Goal: Find specific page/section: Find specific page/section

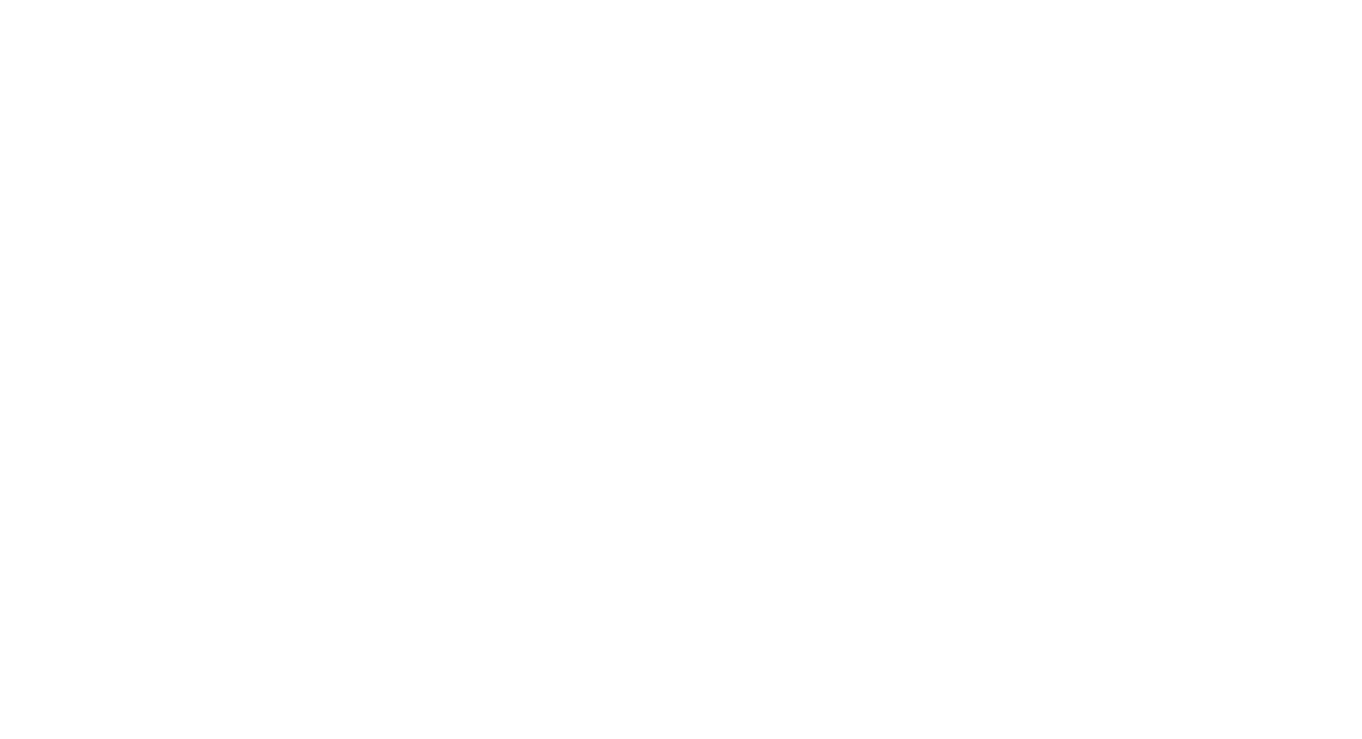
select select "Song"
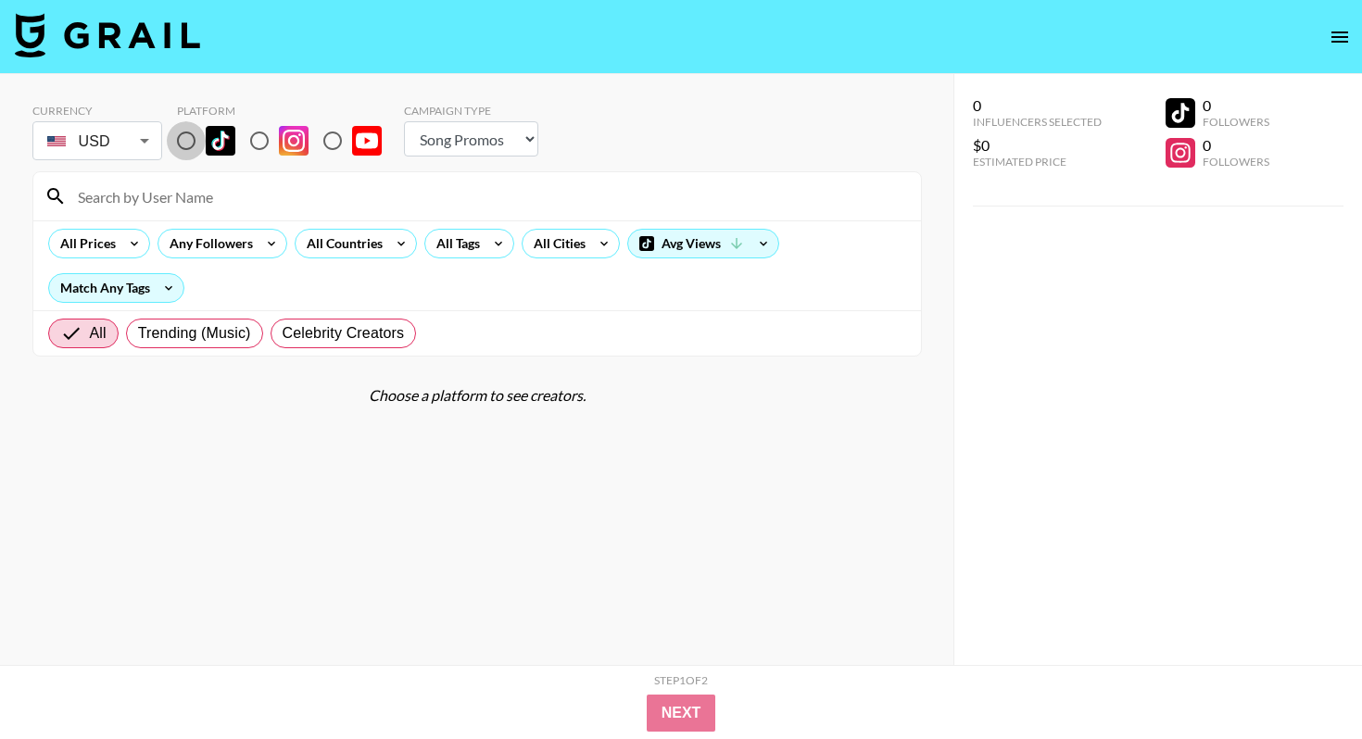
click at [182, 139] on input "radio" at bounding box center [186, 140] width 39 height 39
radio input "true"
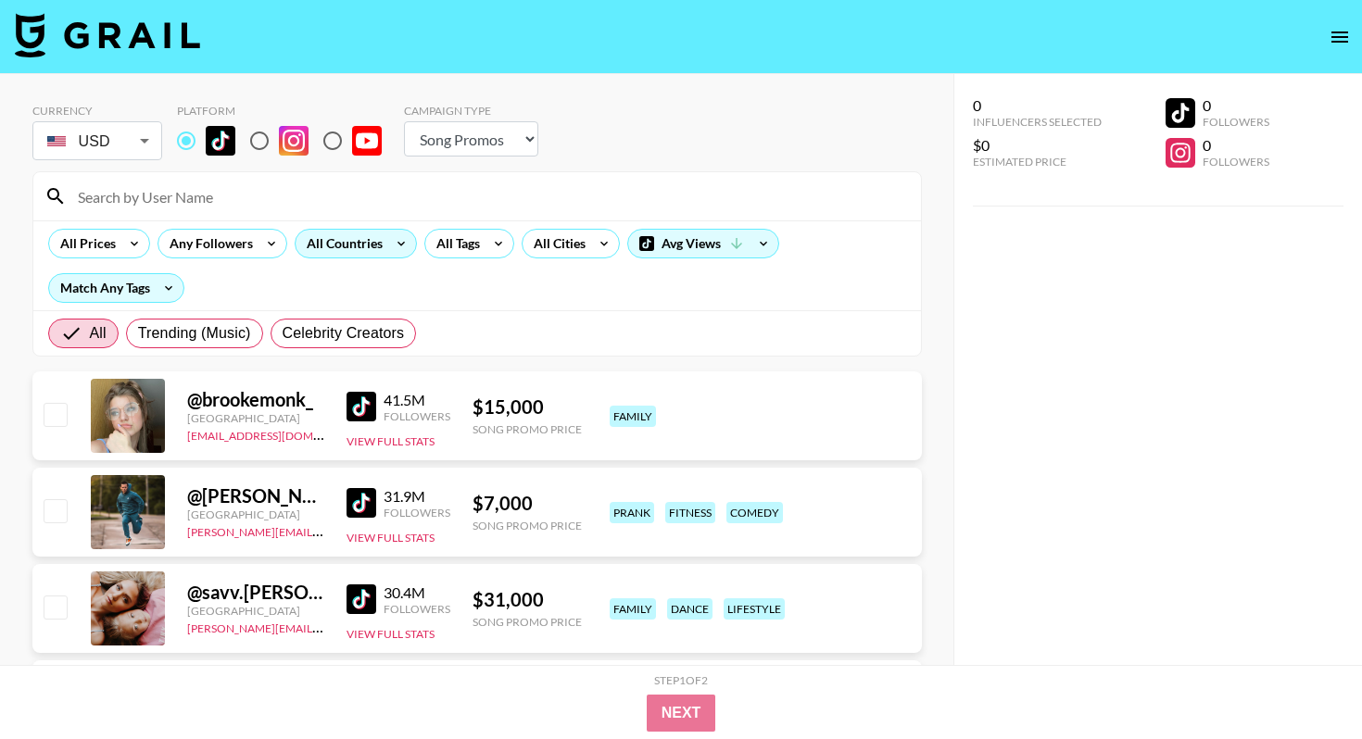
click at [328, 247] on div "All Countries" at bounding box center [340, 244] width 91 height 28
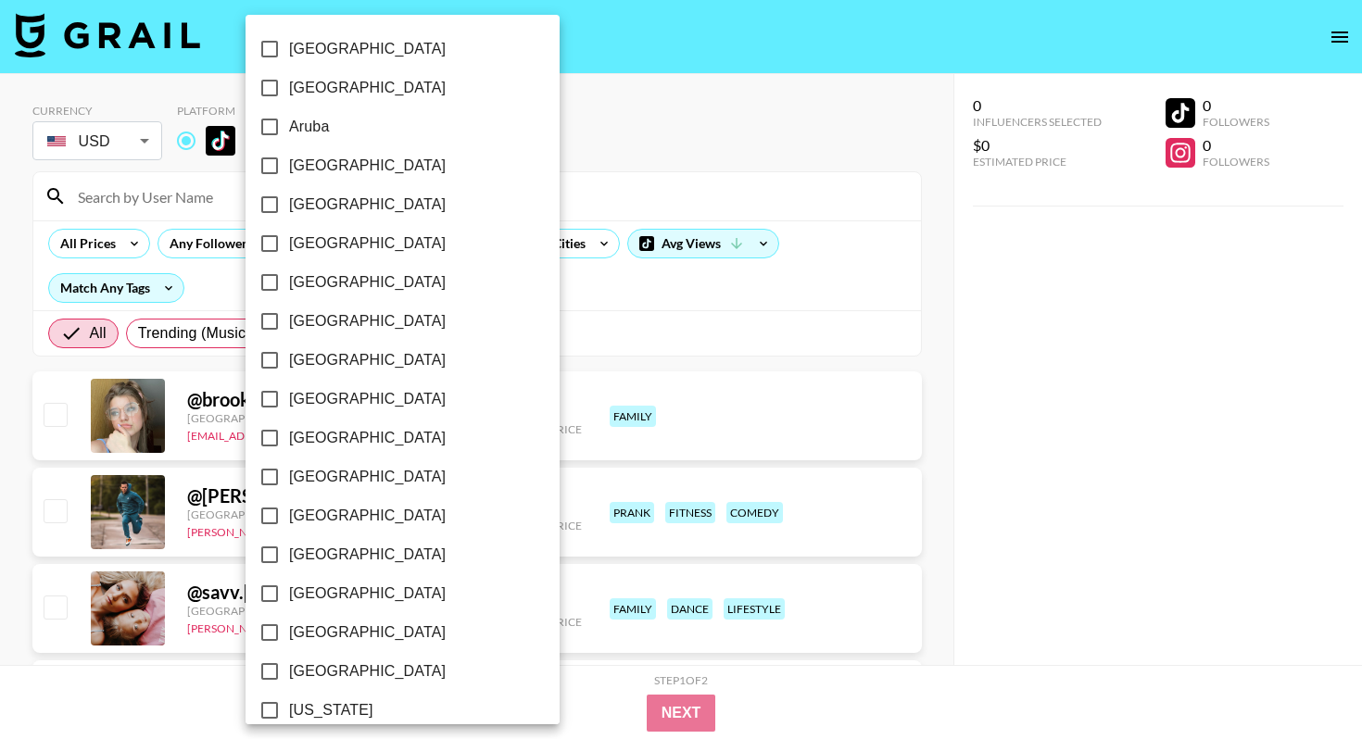
click at [667, 360] on div at bounding box center [681, 369] width 1362 height 739
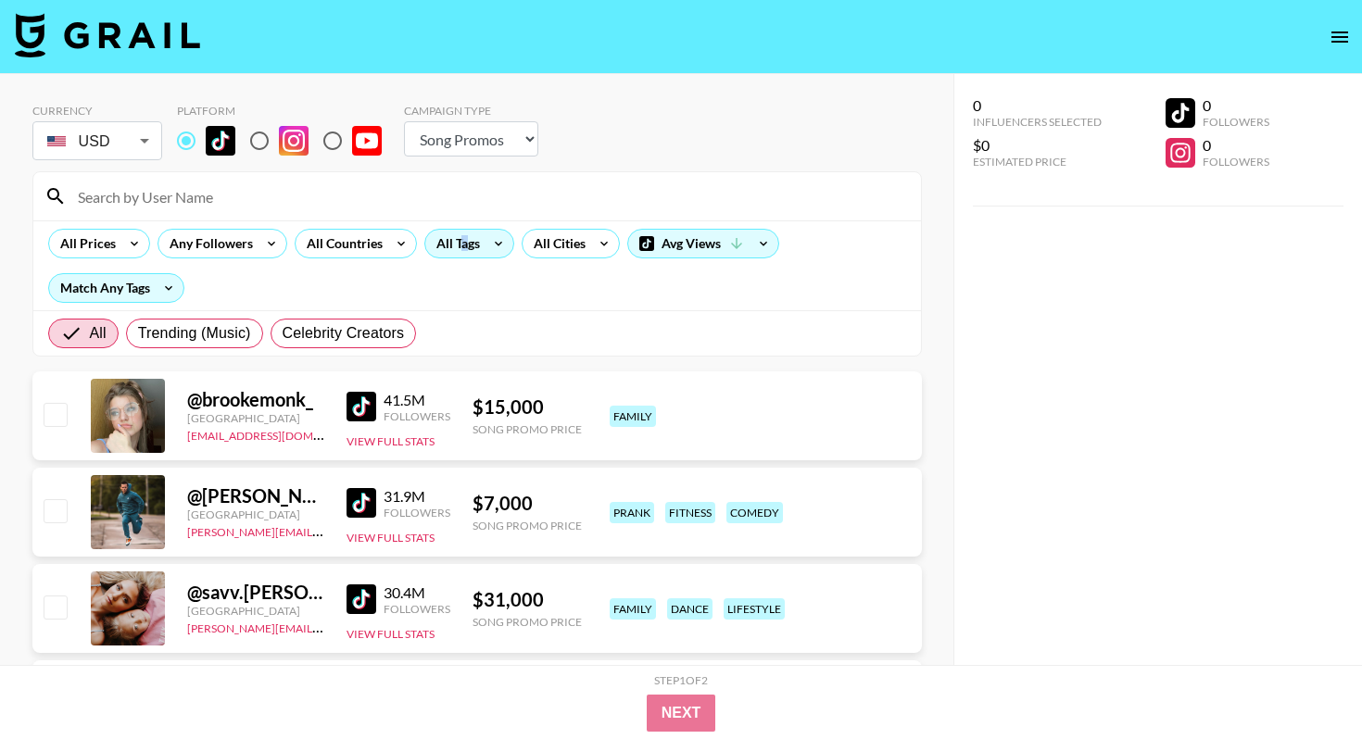
click at [462, 247] on div "All Tags" at bounding box center [454, 244] width 58 height 28
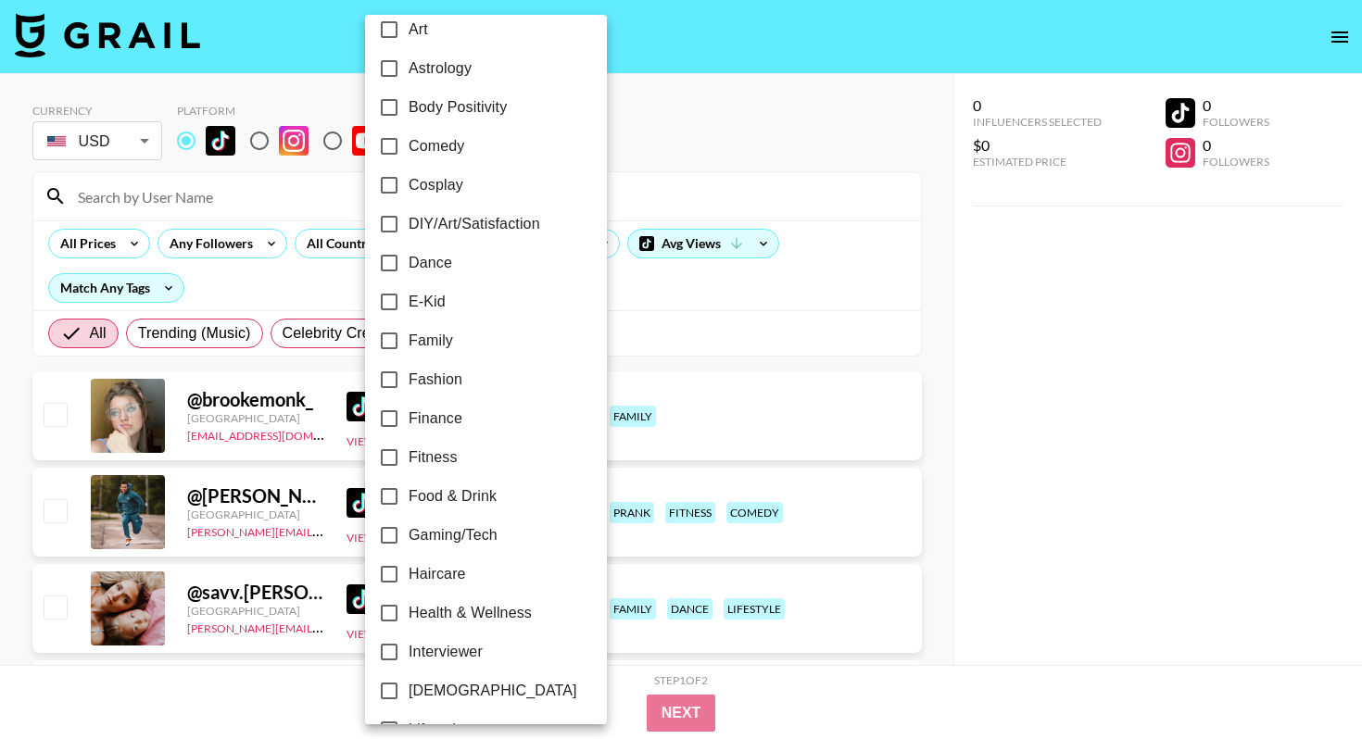
scroll to position [255, 0]
click at [383, 456] on input "Fitness" at bounding box center [389, 455] width 39 height 39
checkbox input "true"
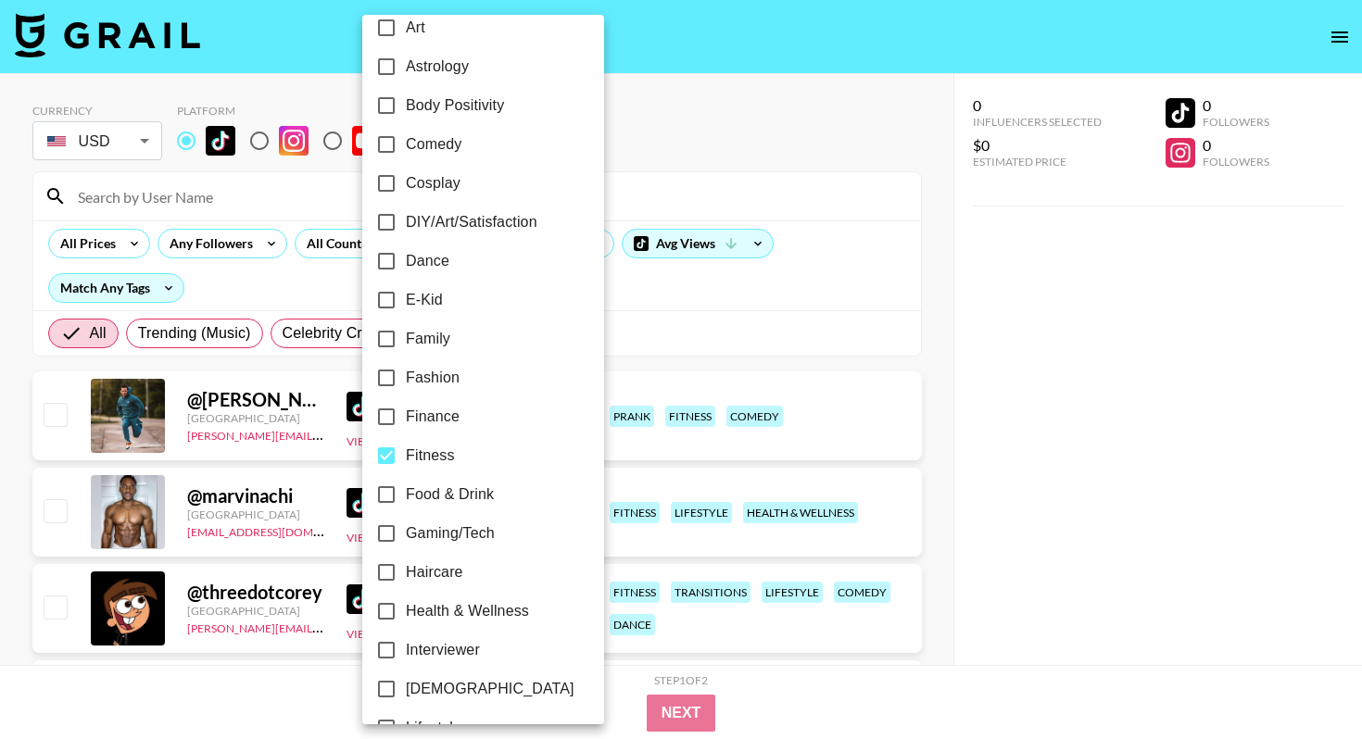
click at [754, 356] on div at bounding box center [681, 369] width 1362 height 739
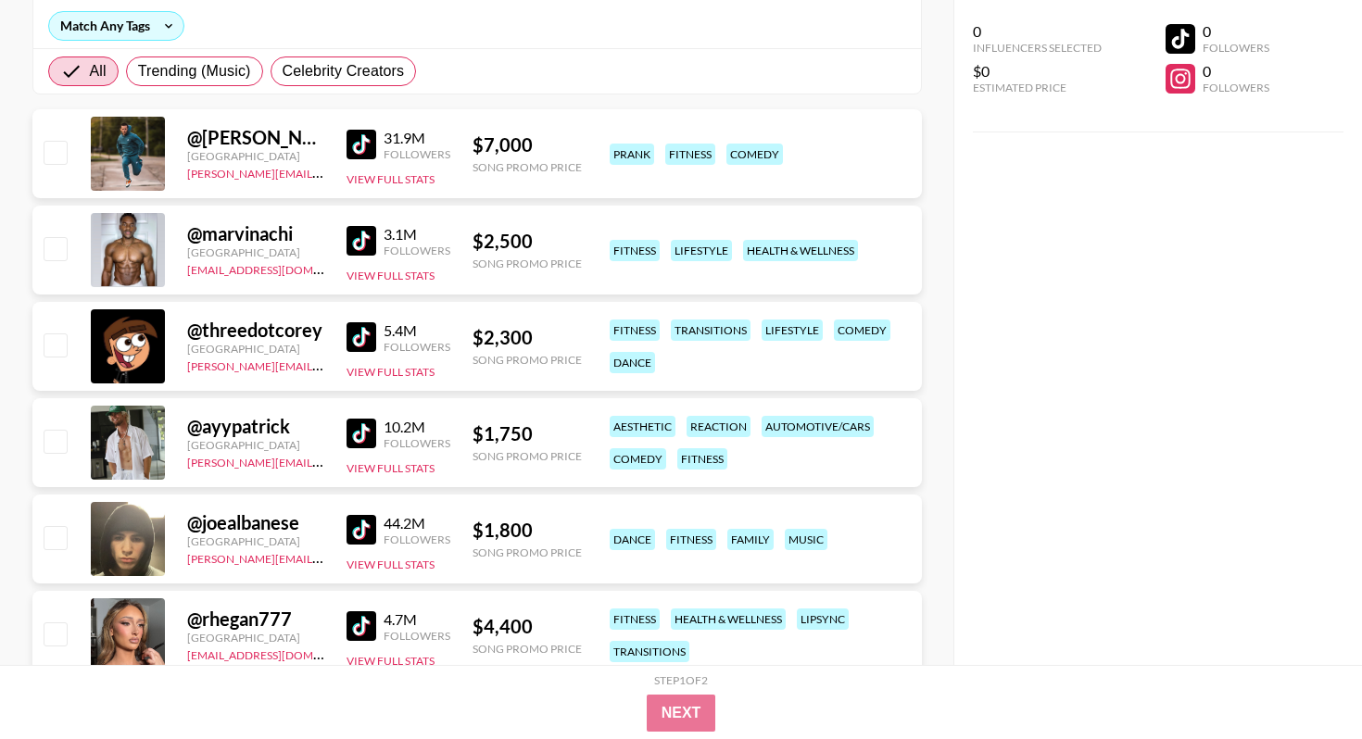
scroll to position [0, 0]
